Goal: Information Seeking & Learning: Check status

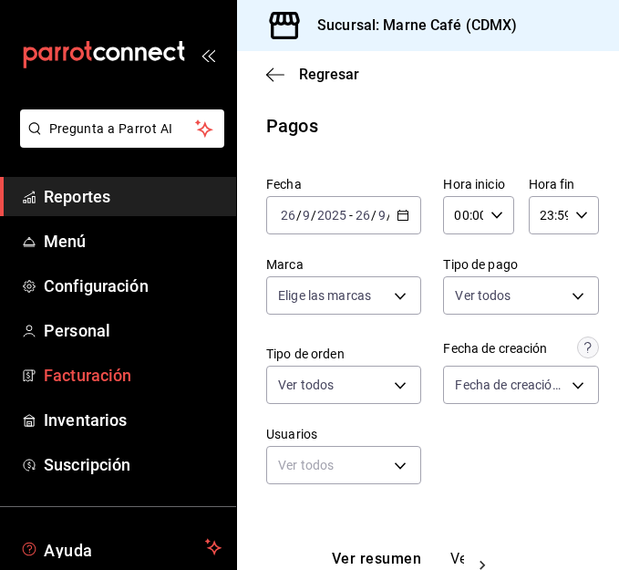
scroll to position [354, 0]
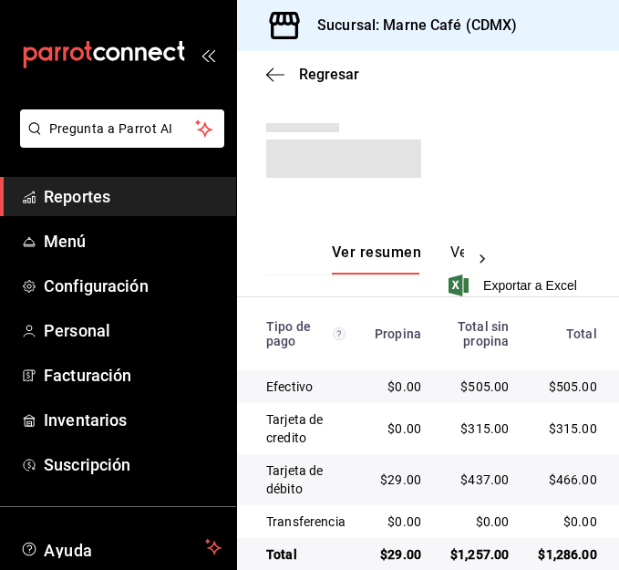
scroll to position [361, 0]
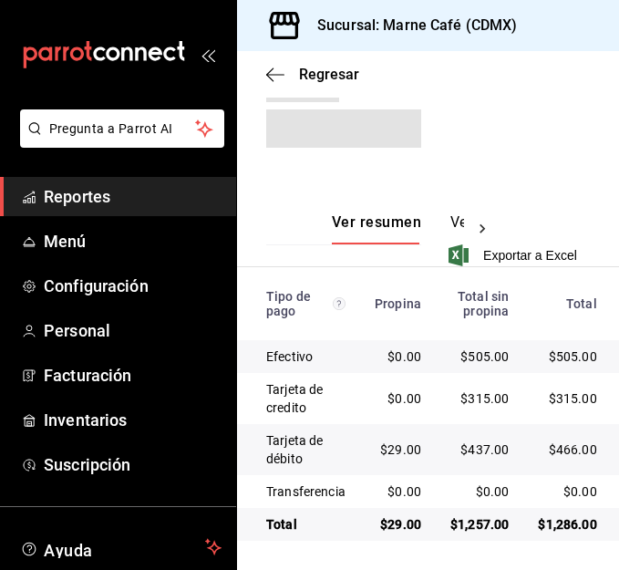
click at [68, 188] on span "Reportes" at bounding box center [133, 196] width 178 height 25
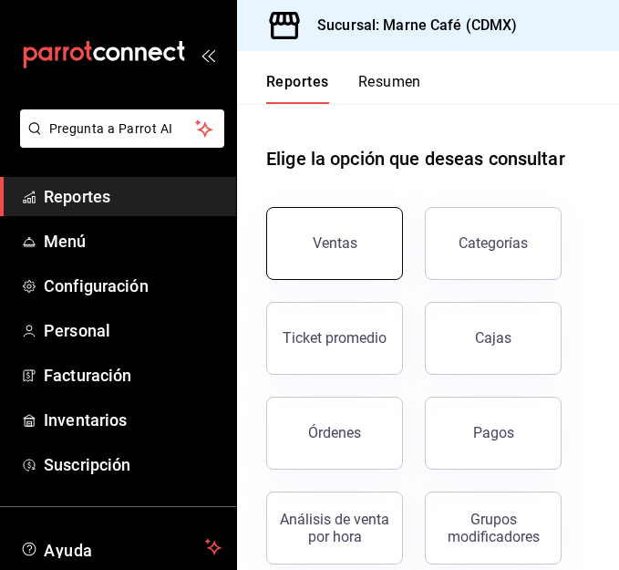
click at [352, 236] on div "Ventas" at bounding box center [335, 242] width 45 height 17
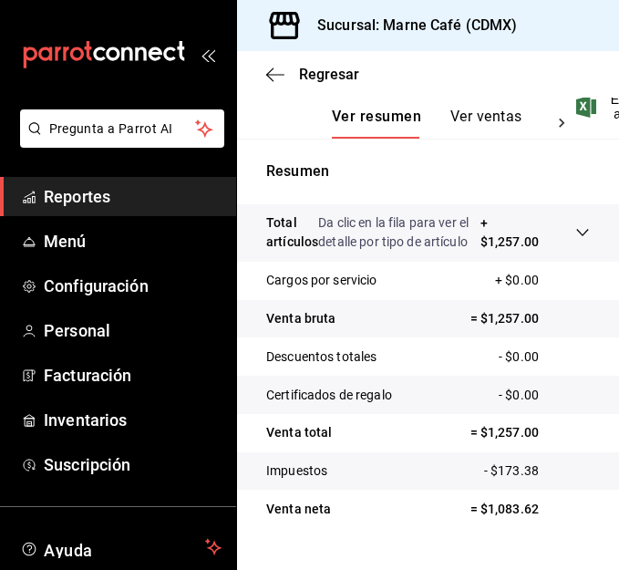
scroll to position [382, 0]
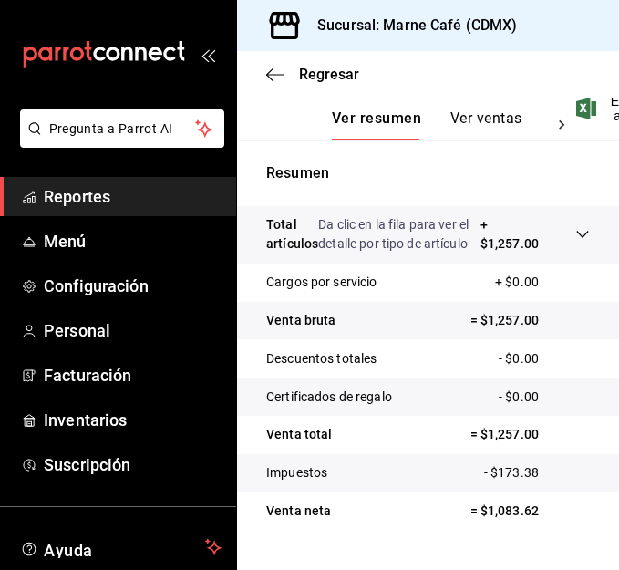
click at [442, 138] on div "Ver resumen Ver ventas Ver cargos" at bounding box center [437, 124] width 211 height 31
click at [456, 139] on button "Ver ventas" at bounding box center [486, 124] width 72 height 31
